Goal: Find specific page/section: Find specific page/section

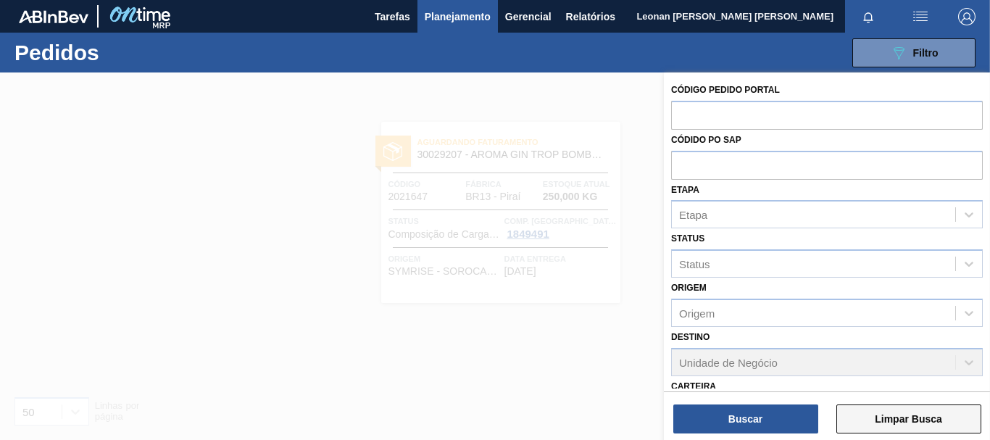
click at [953, 413] on button "Limpar Busca" at bounding box center [909, 419] width 145 height 29
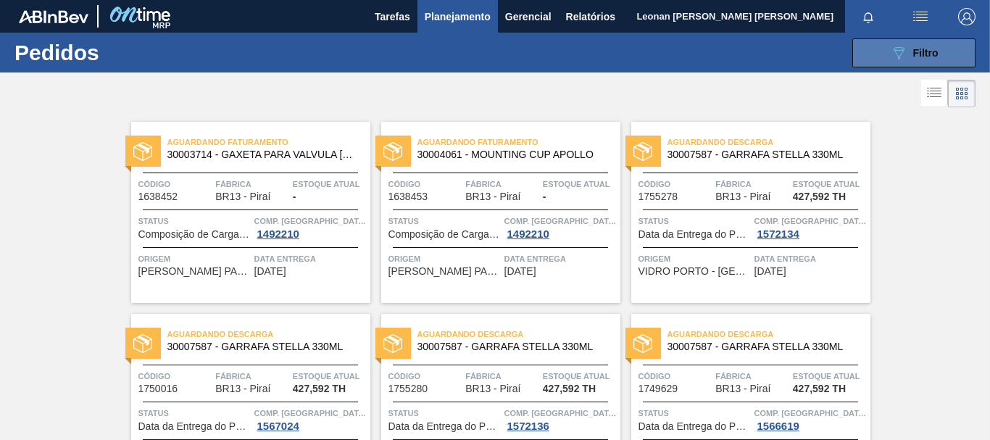
click at [879, 46] on button "089F7B8B-B2A5-4AFE-B5C0-19BA573D28AC Filtro" at bounding box center [914, 52] width 123 height 29
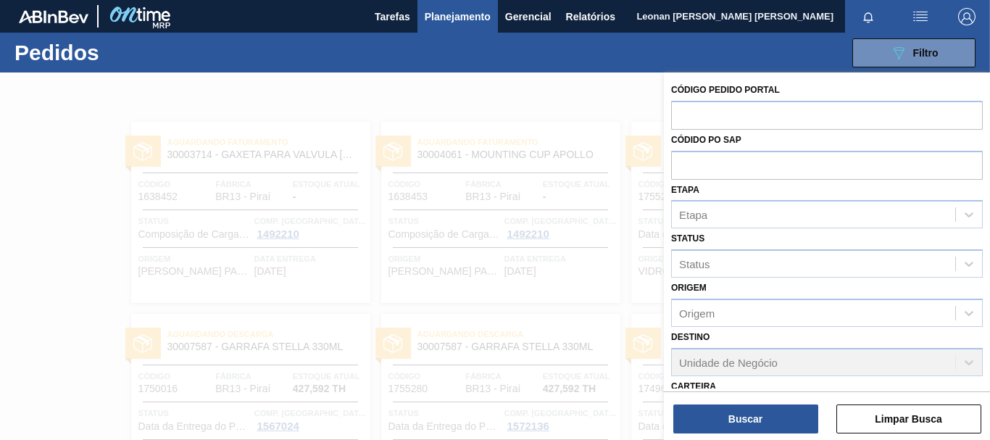
scroll to position [225, 0]
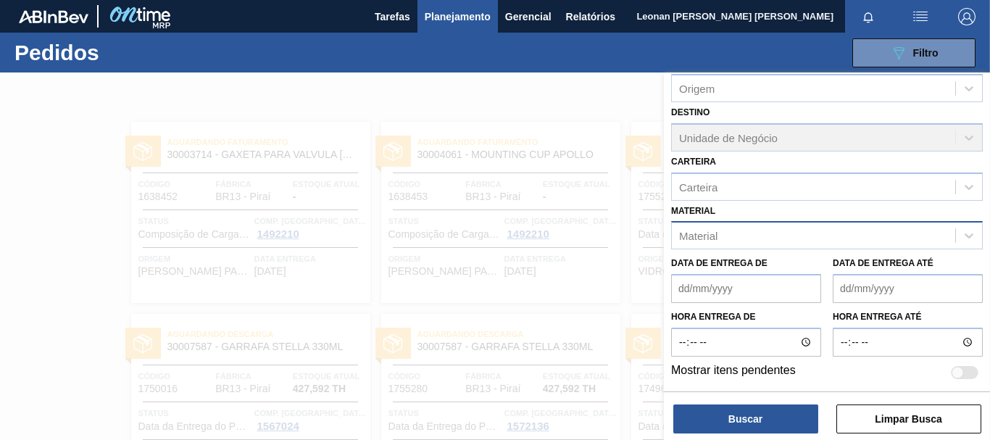
click at [792, 237] on div "Material" at bounding box center [813, 235] width 283 height 21
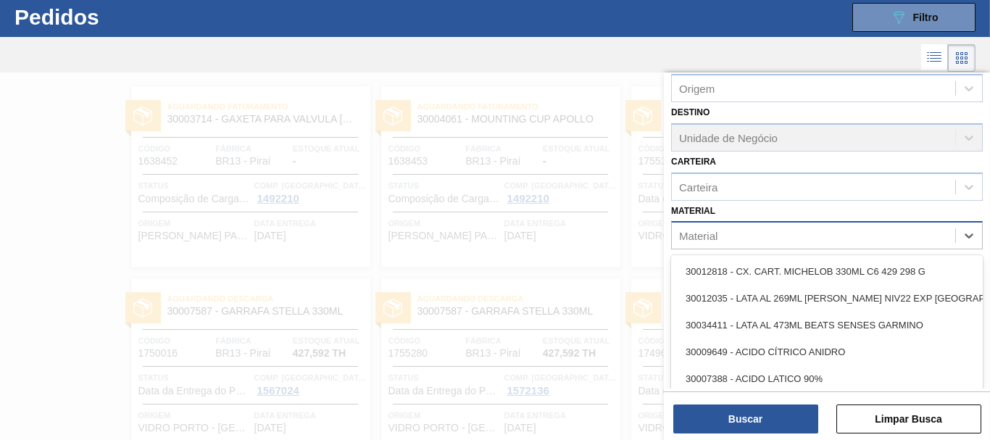
scroll to position [38, 0]
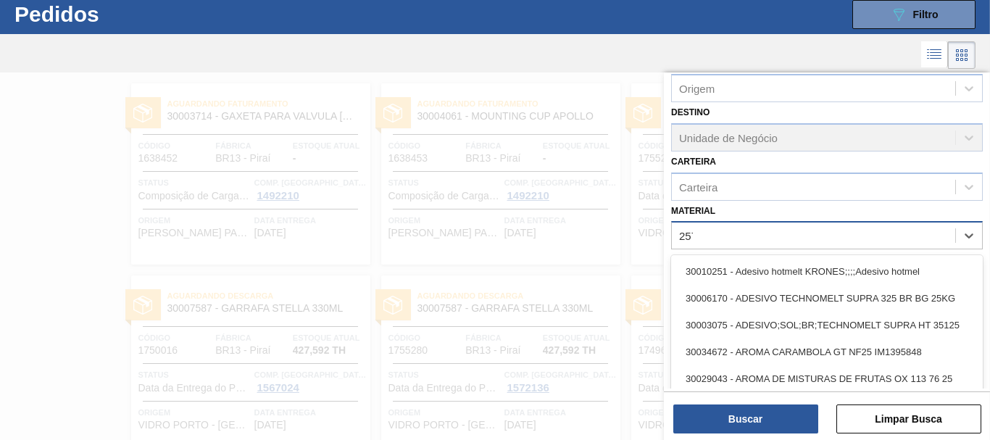
type input "2577"
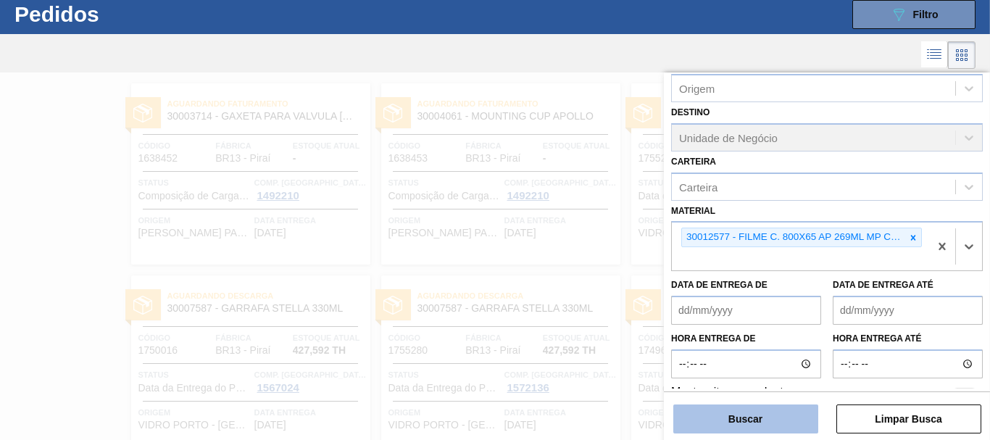
click at [767, 415] on button "Buscar" at bounding box center [745, 419] width 145 height 29
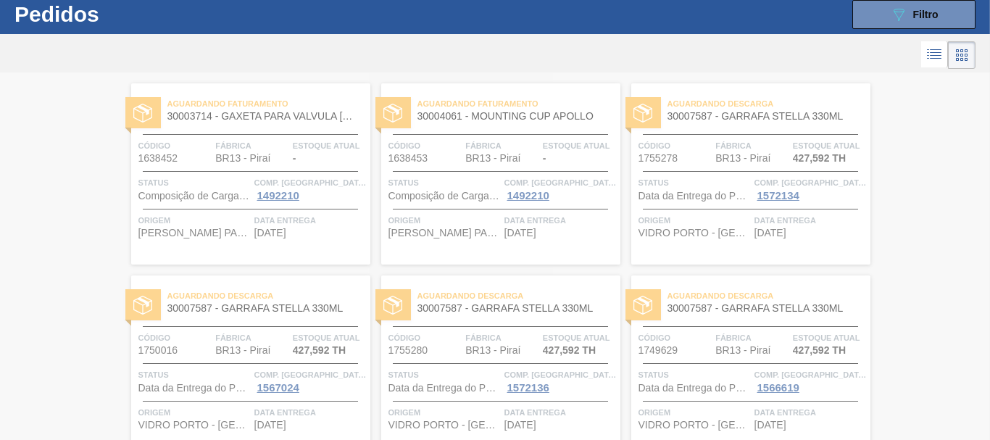
scroll to position [0, 0]
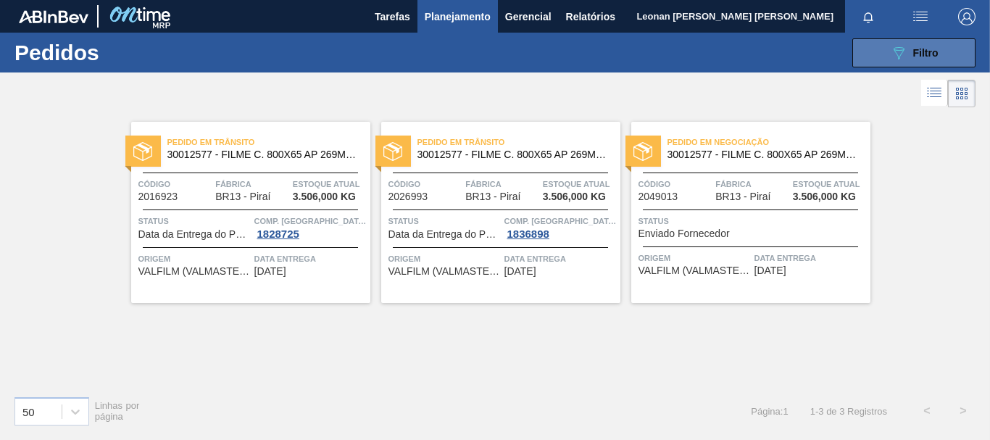
click at [881, 59] on button "089F7B8B-B2A5-4AFE-B5C0-19BA573D28AC Filtro" at bounding box center [914, 52] width 123 height 29
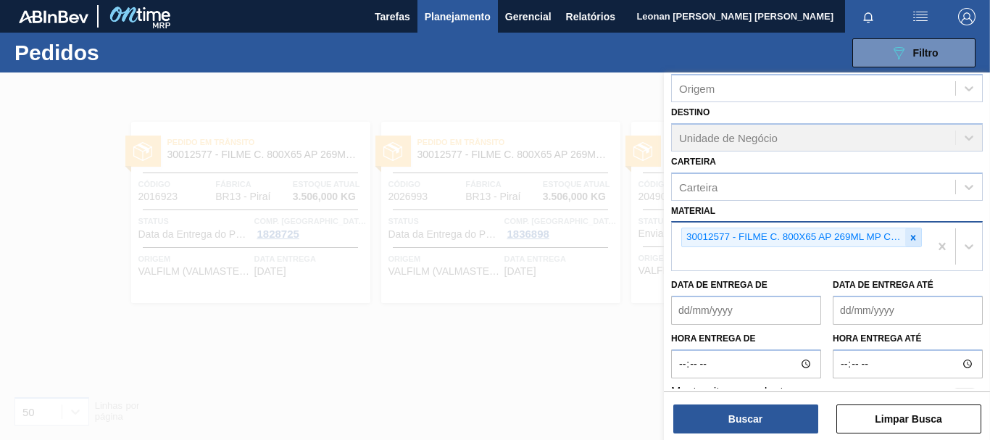
click at [908, 238] on icon at bounding box center [913, 238] width 10 height 10
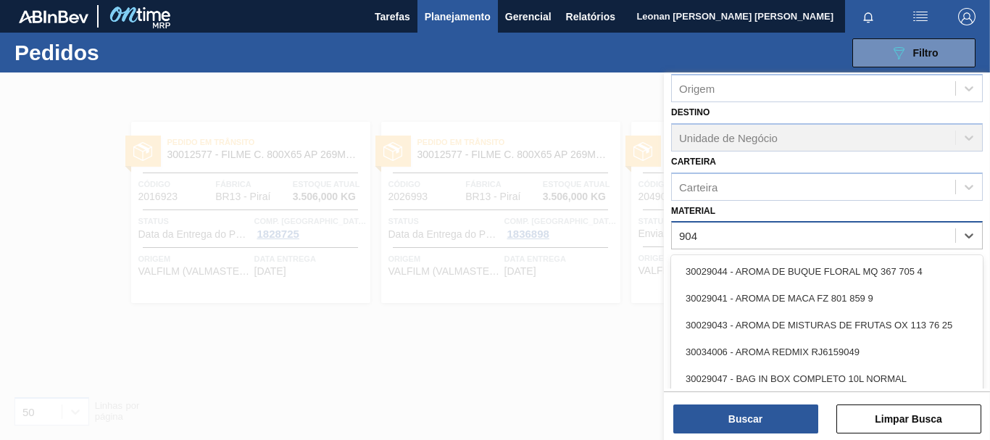
type input "9040"
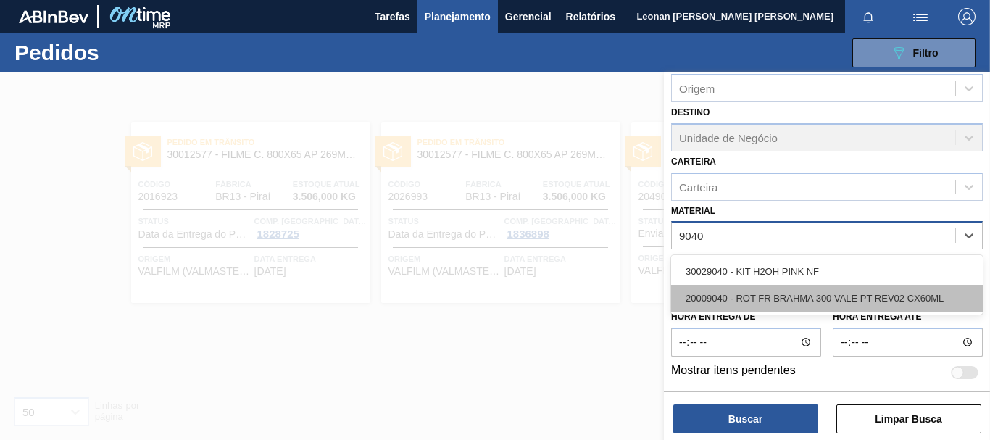
click at [887, 296] on div "20009040 - ROT FR BRAHMA 300 VALE PT REV02 CX60ML" at bounding box center [827, 298] width 312 height 27
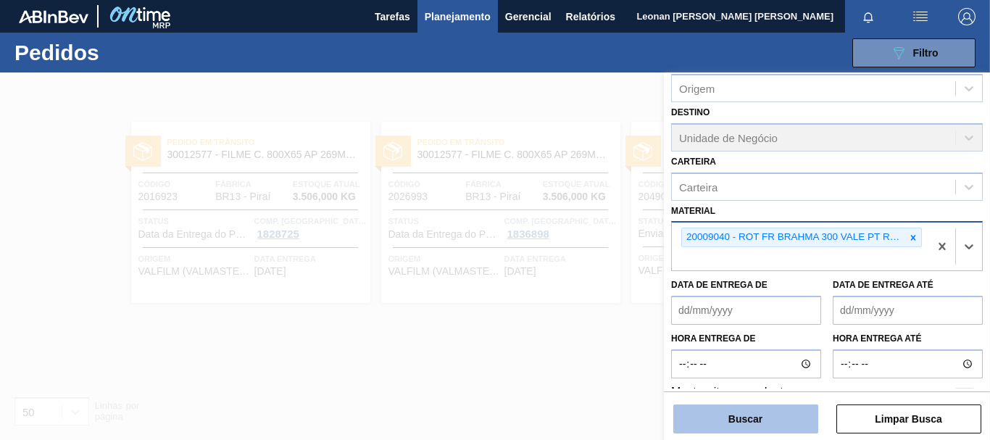
click at [789, 423] on button "Buscar" at bounding box center [745, 419] width 145 height 29
